Goal: Navigation & Orientation: Find specific page/section

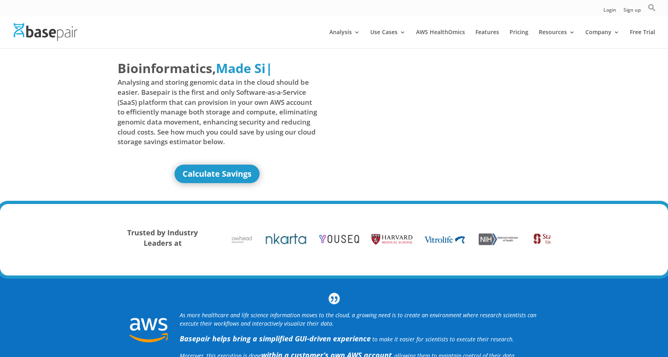
click at [613, 67] on div "Bioinformatics, Delivered Made Simple Accelerated Federated Made Si | Analysing…" at bounding box center [334, 126] width 668 height 156
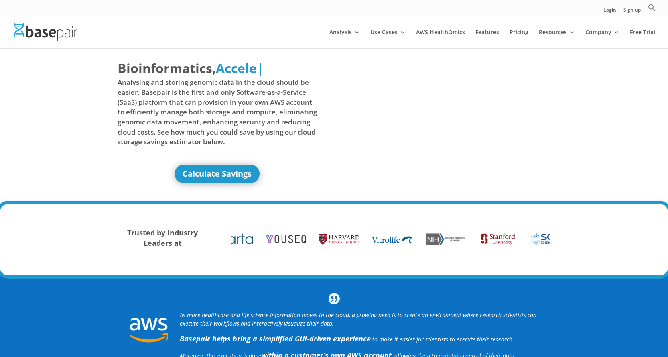
click at [641, 74] on div "Bioinformatics, Delivered Made Simple Accelerated Federated Accele | Analysing …" at bounding box center [334, 126] width 668 height 156
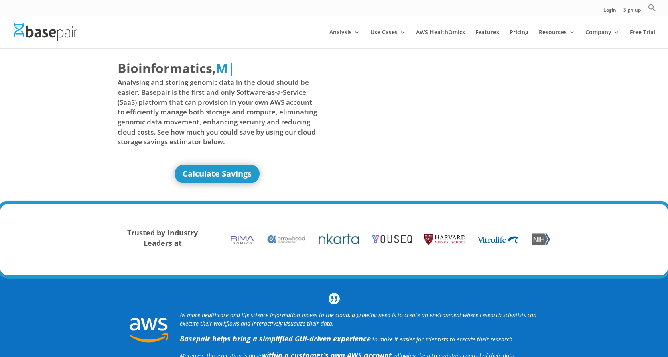
click at [633, 63] on div "Bioinformatics, Delivered Made Simple Accelerated Federated M | Analysing and s…" at bounding box center [334, 126] width 668 height 156
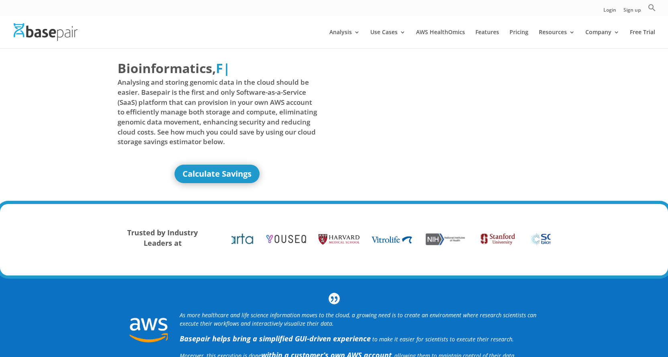
drag, startPoint x: 634, startPoint y: 80, endPoint x: 673, endPoint y: 148, distance: 78.9
click at [634, 80] on link "News" at bounding box center [633, 81] width 80 height 16
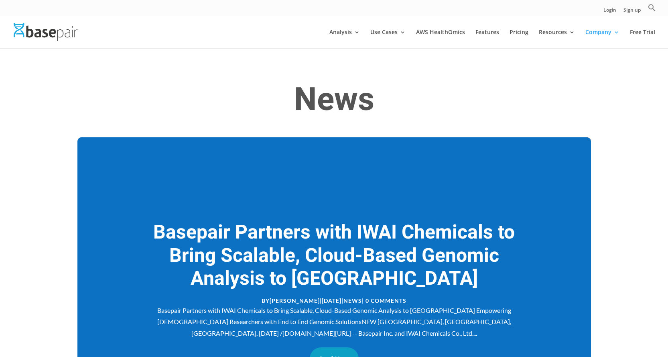
drag, startPoint x: 628, startPoint y: 92, endPoint x: 663, endPoint y: 199, distance: 111.9
click at [628, 92] on link "About Us" at bounding box center [633, 97] width 80 height 16
